Goal: Information Seeking & Learning: Find specific fact

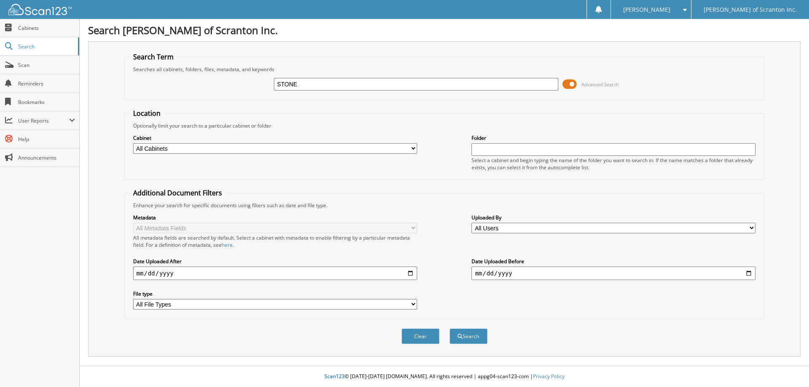
type input "STONE"
click at [450, 329] on button "Search" at bounding box center [469, 337] width 38 height 16
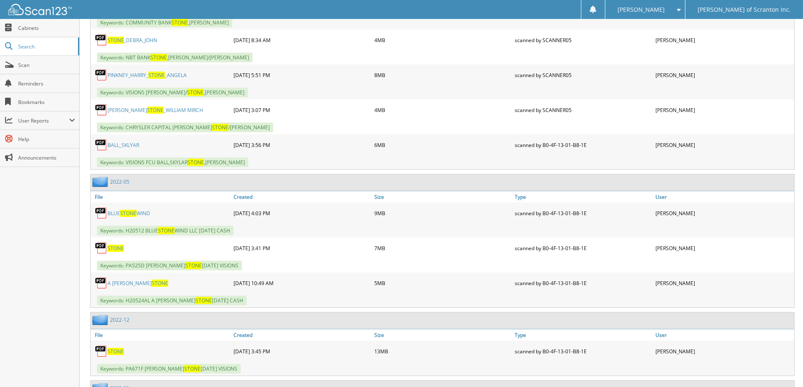
scroll to position [5098, 0]
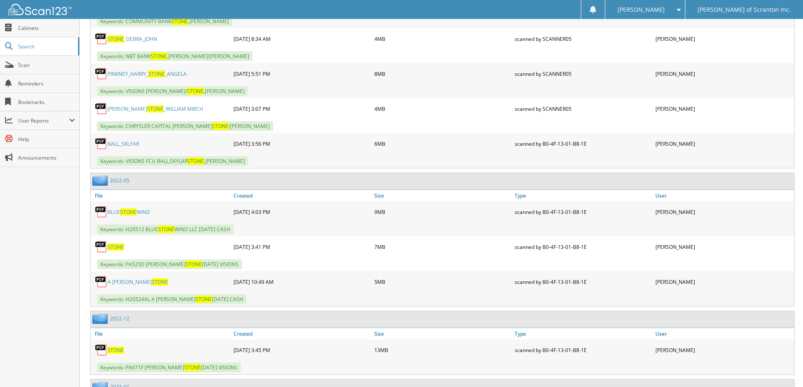
click at [118, 246] on span "STONE" at bounding box center [115, 247] width 16 height 7
